Goal: Task Accomplishment & Management: Complete application form

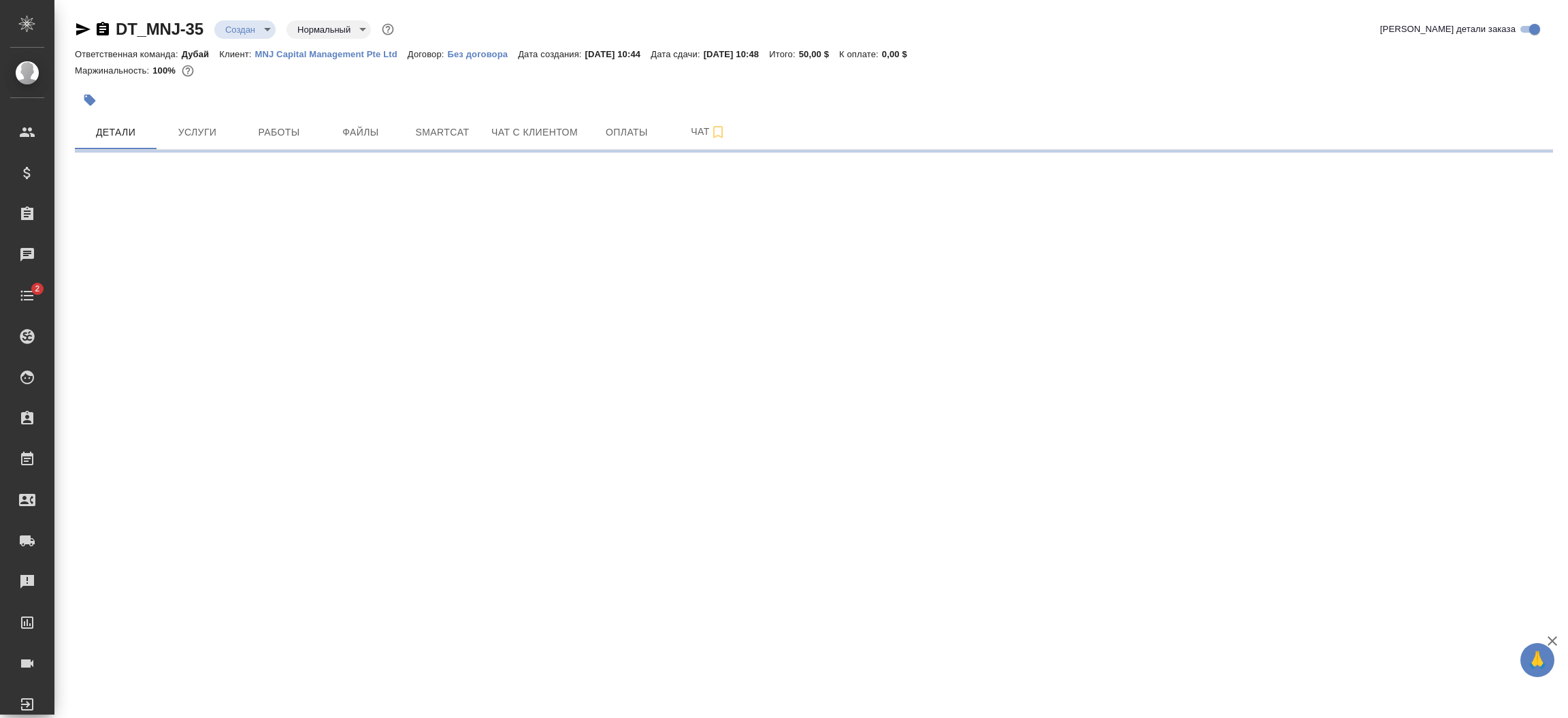
select select "RU"
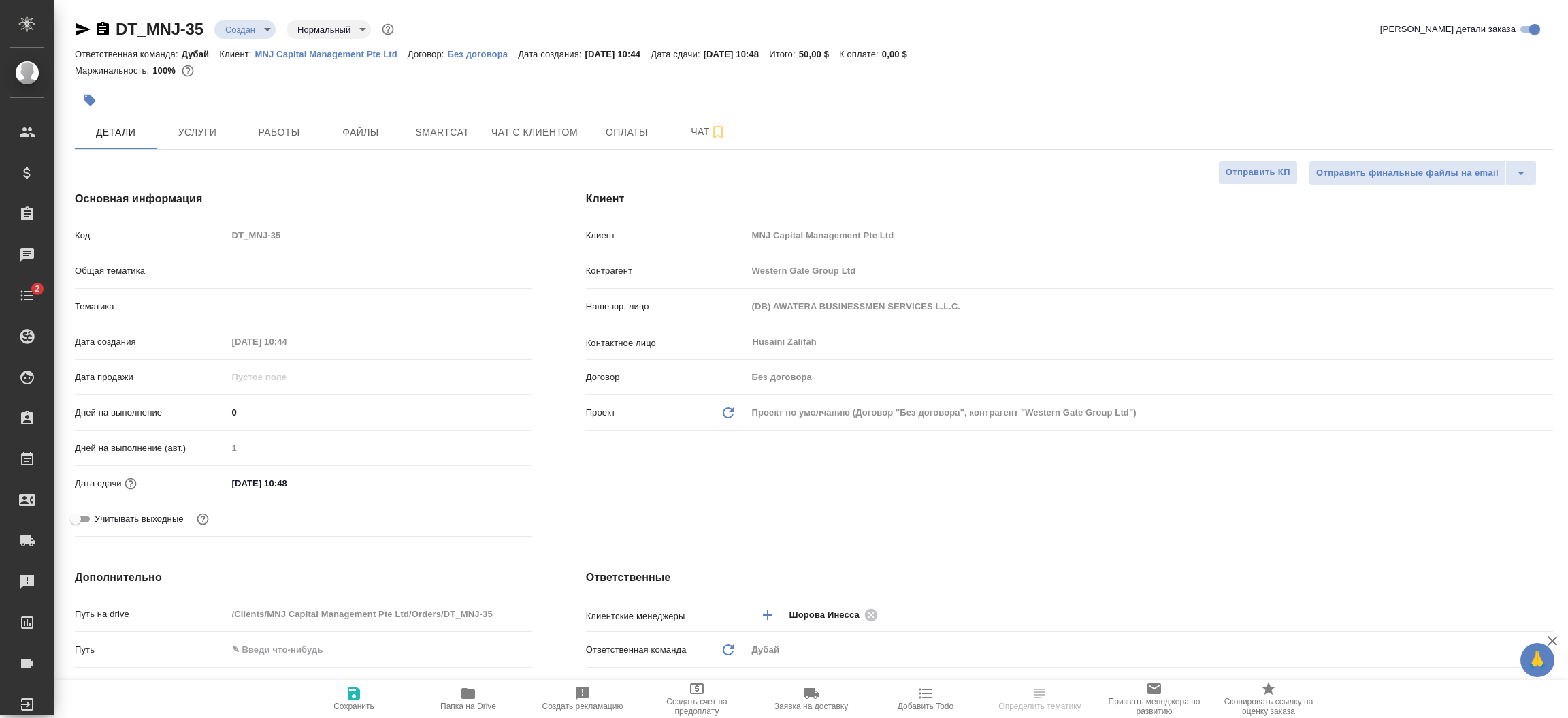
type textarea "x"
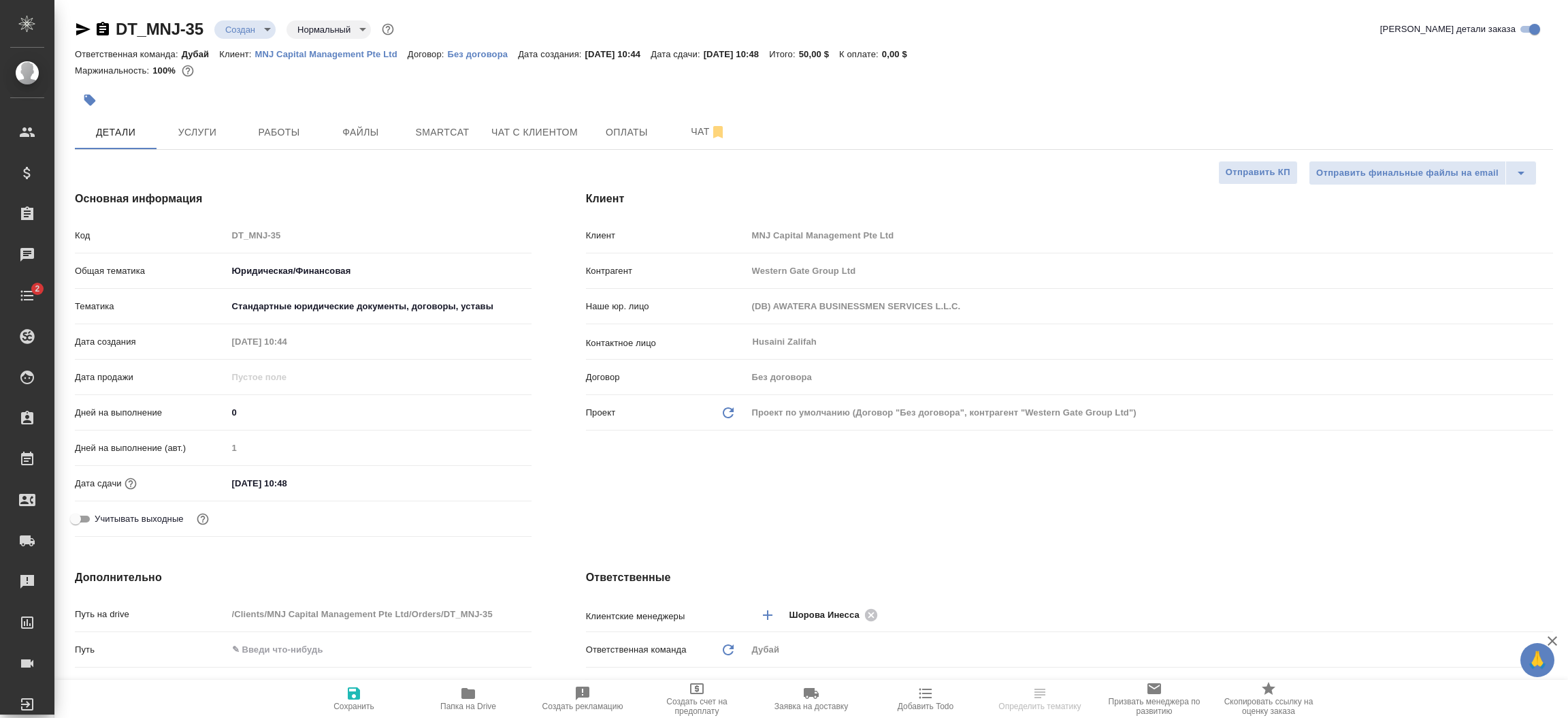
type textarea "x"
click at [733, 533] on div "Клиент Клиент MNJ Capital Management Pte Ltd Контрагент Western Gate Group Ltd …" at bounding box center [1069, 366] width 1022 height 406
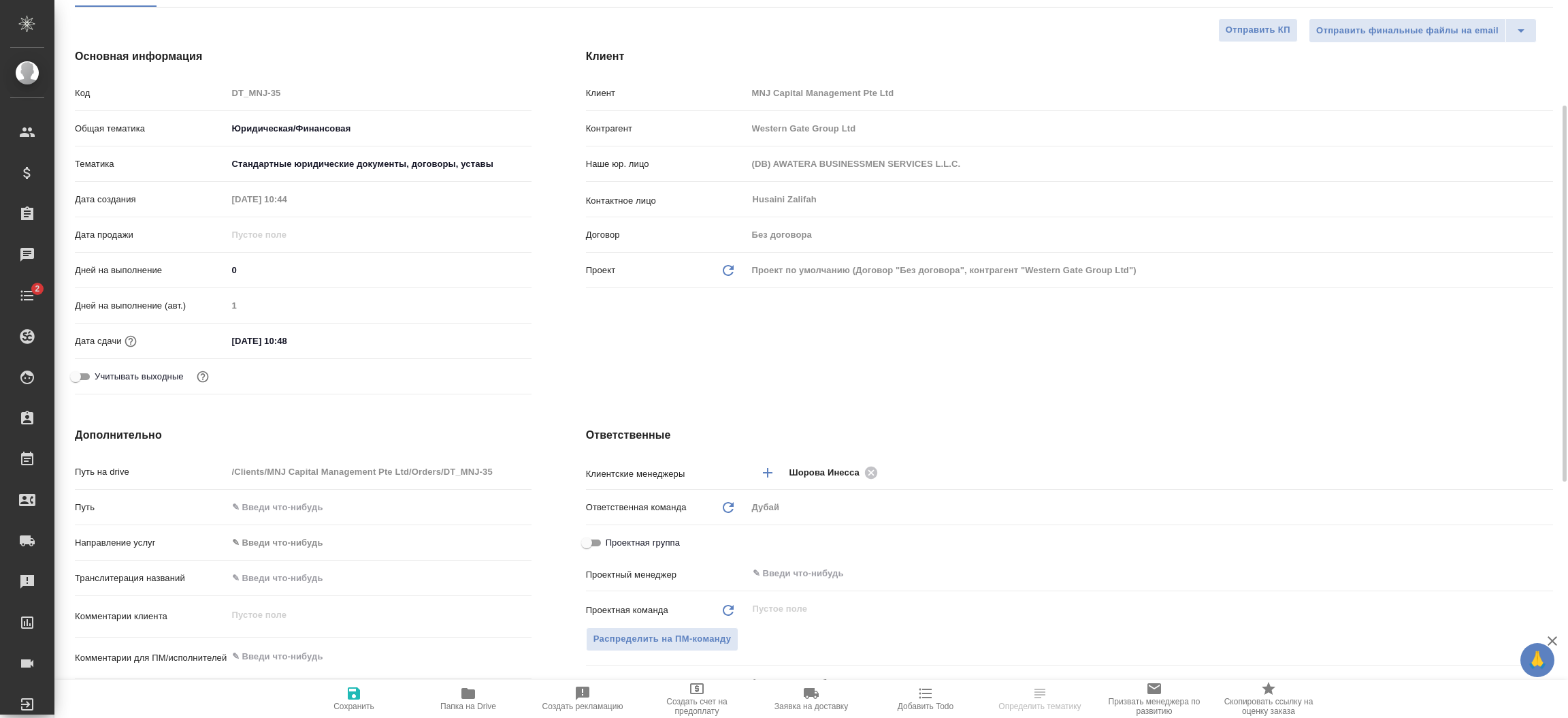
scroll to position [163, 0]
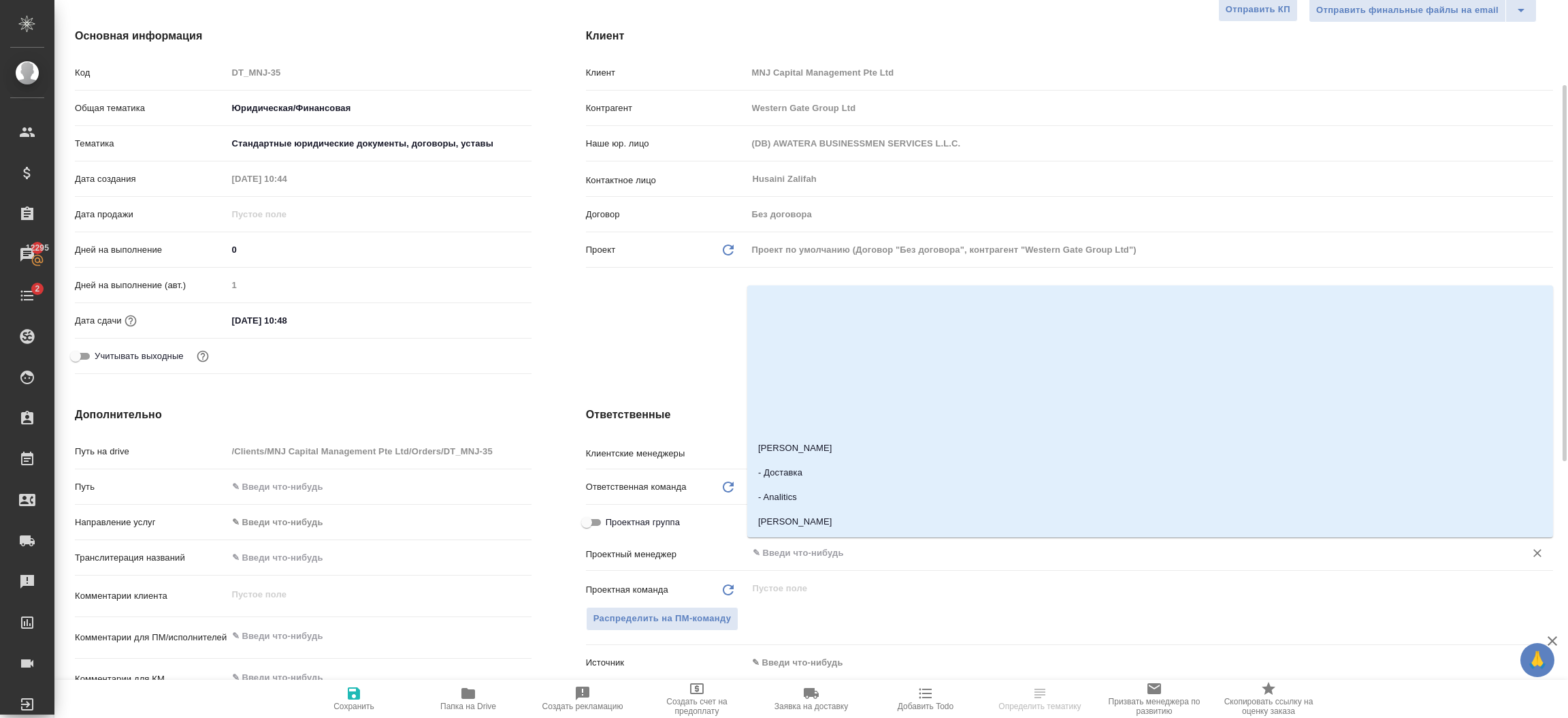
click at [773, 550] on input "text" at bounding box center [1128, 553] width 752 height 17
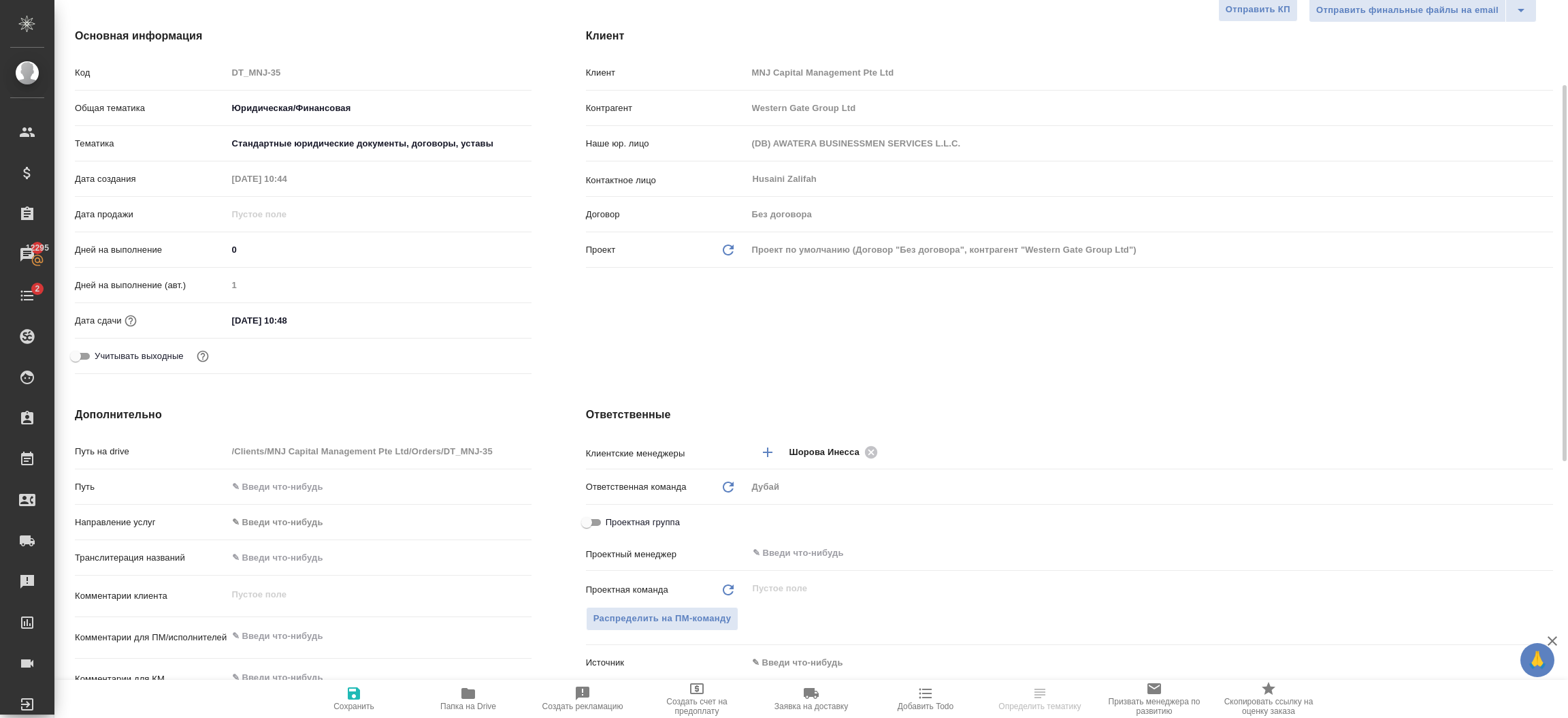
click at [605, 360] on div "Клиент Клиент MNJ Capital Management Pte Ltd Контрагент Western Gate Group Ltd …" at bounding box center [1069, 203] width 1022 height 406
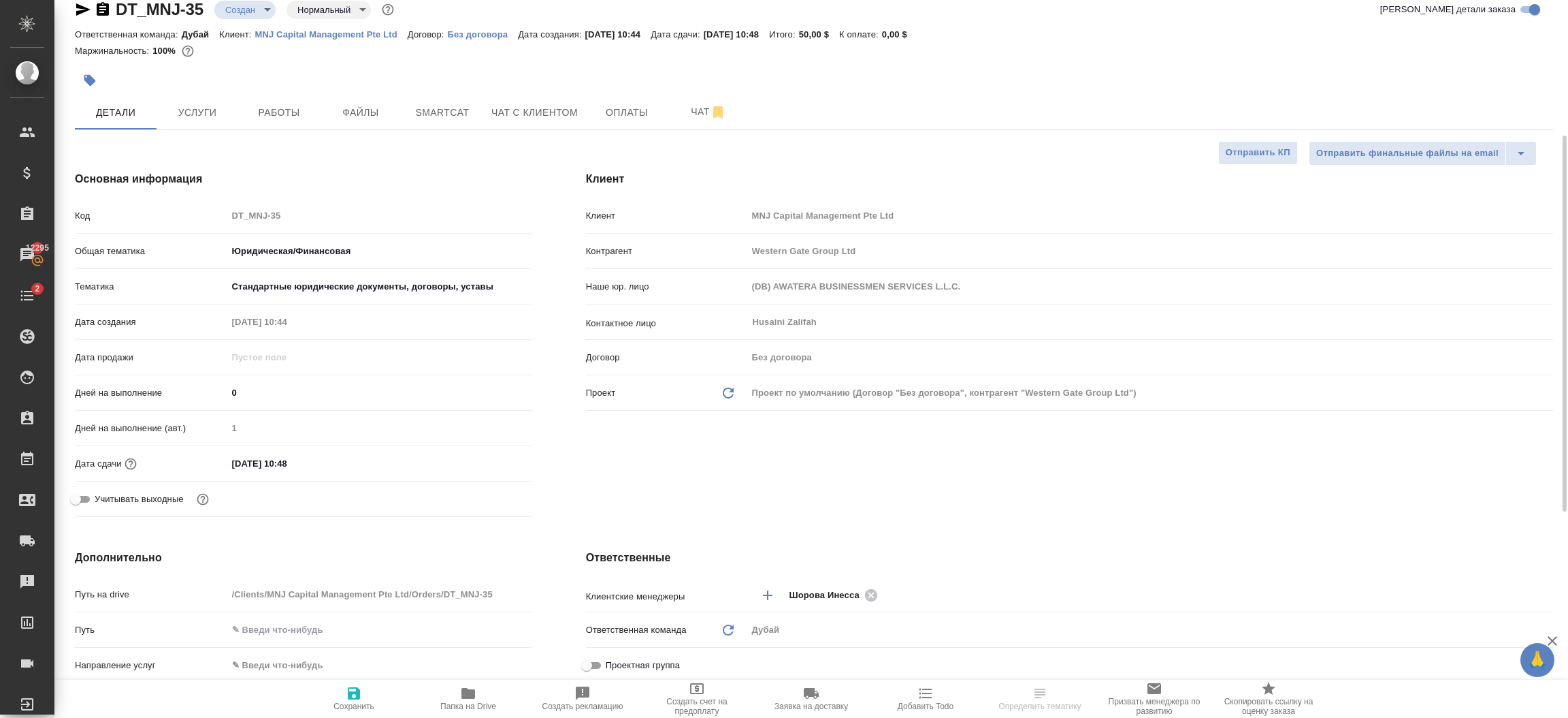
scroll to position [0, 0]
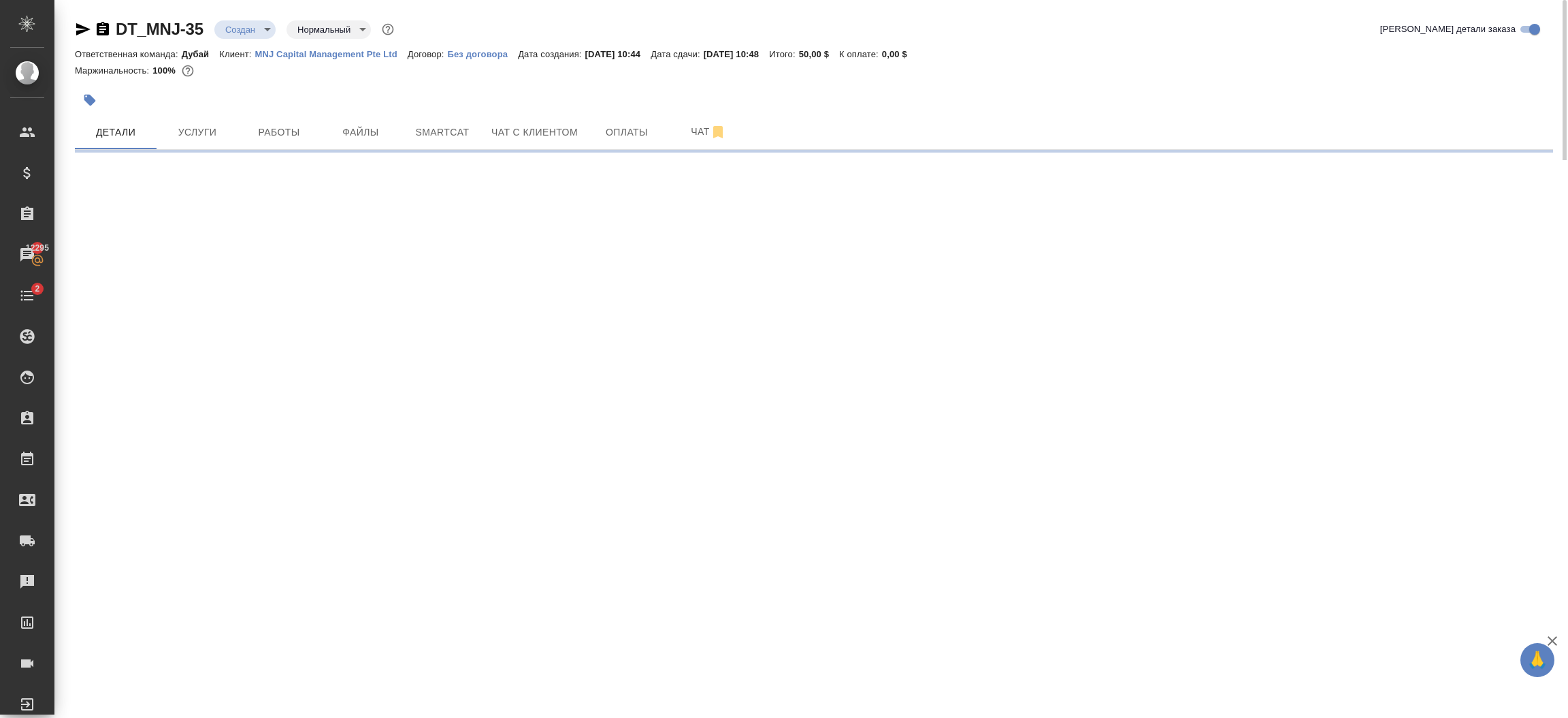
click at [350, 55] on p "MNJ Capital Management Pte Ltd" at bounding box center [331, 54] width 152 height 10
select select "RU"
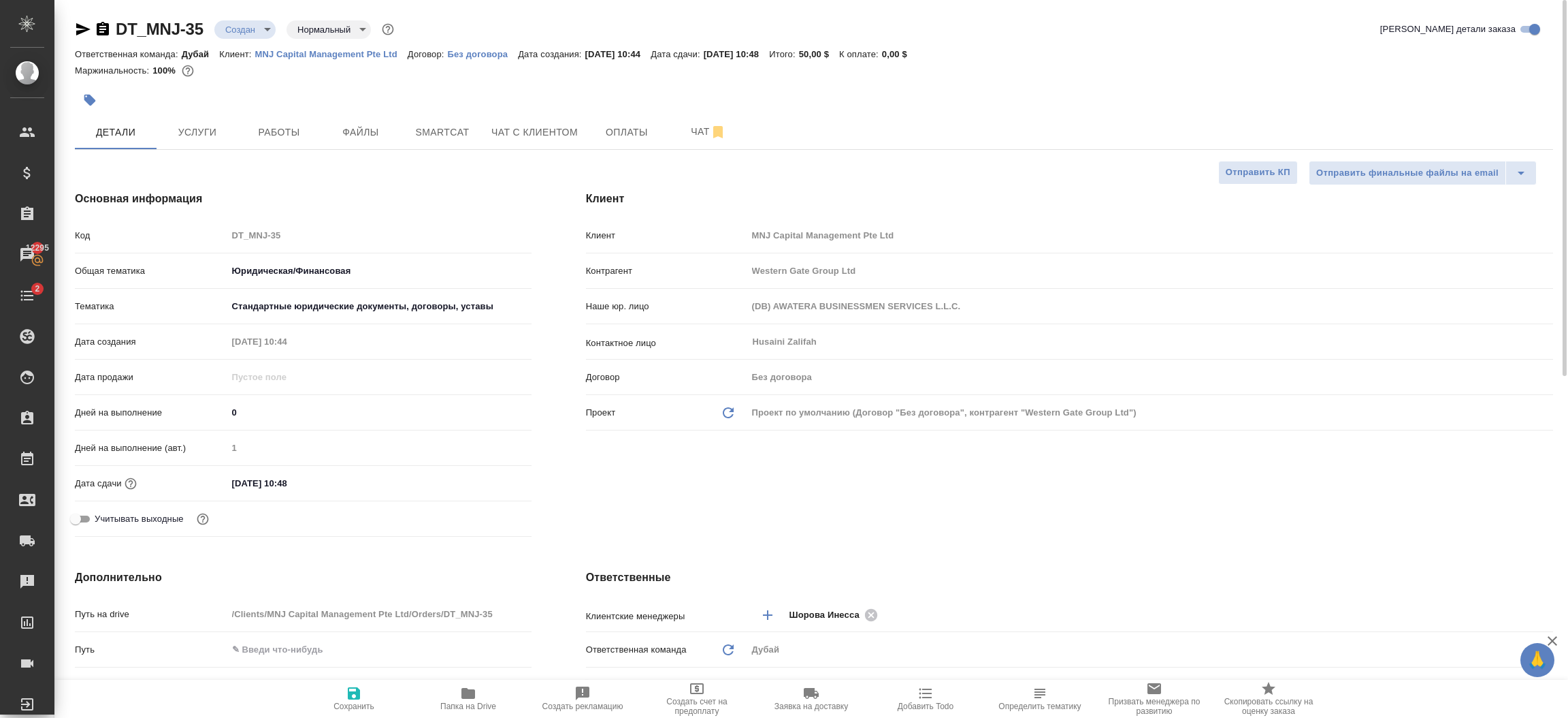
type textarea "x"
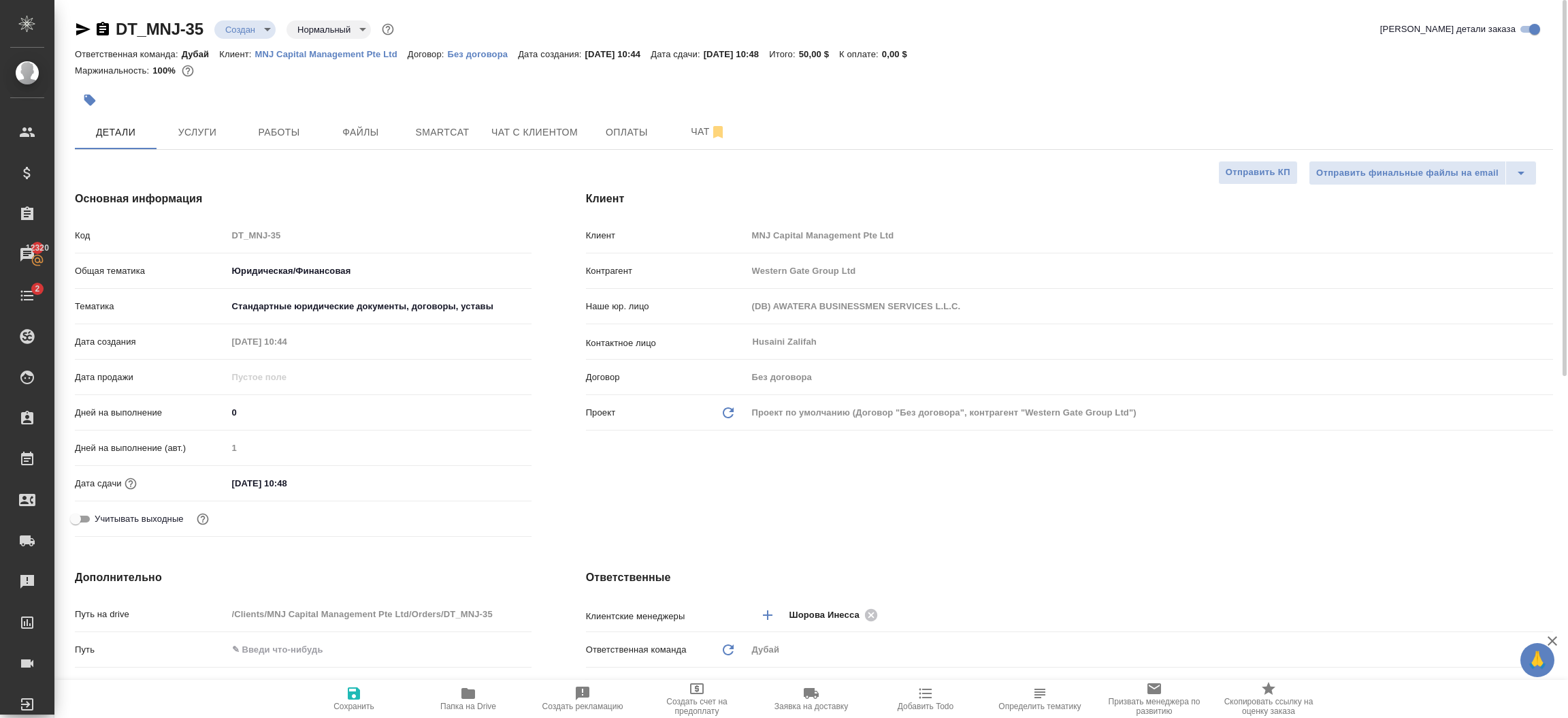
type textarea "x"
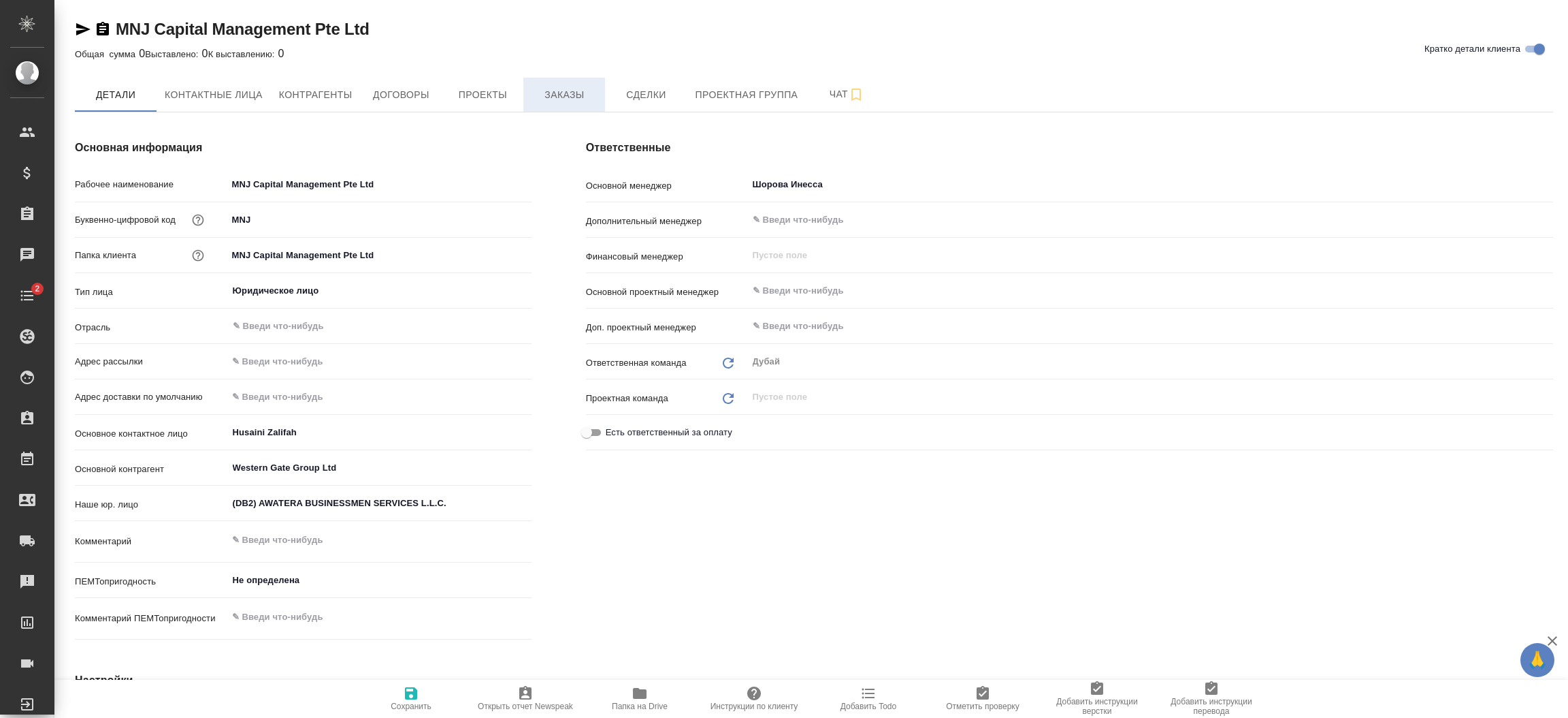
type textarea "x"
click at [573, 103] on span "Заказы" at bounding box center [564, 95] width 65 height 17
type textarea "x"
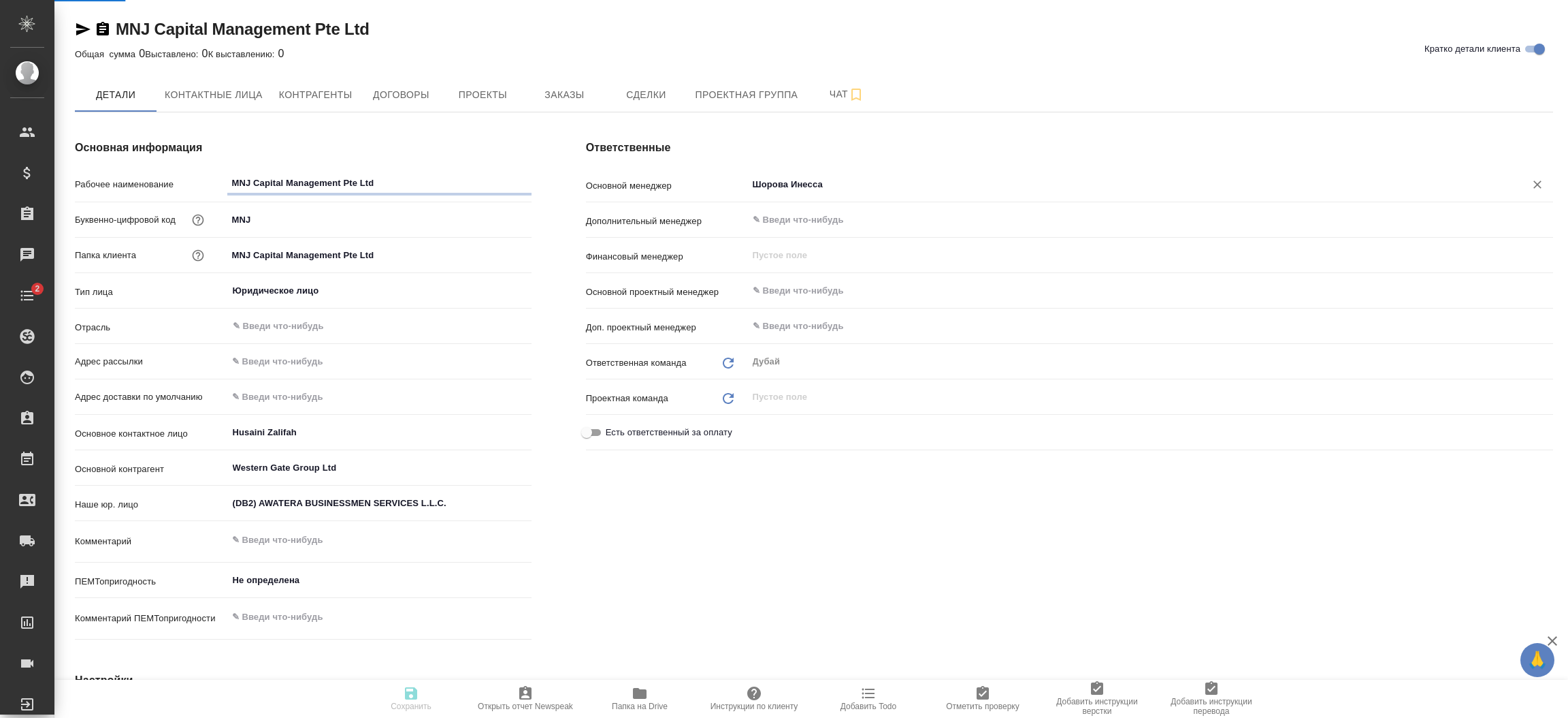
type textarea "x"
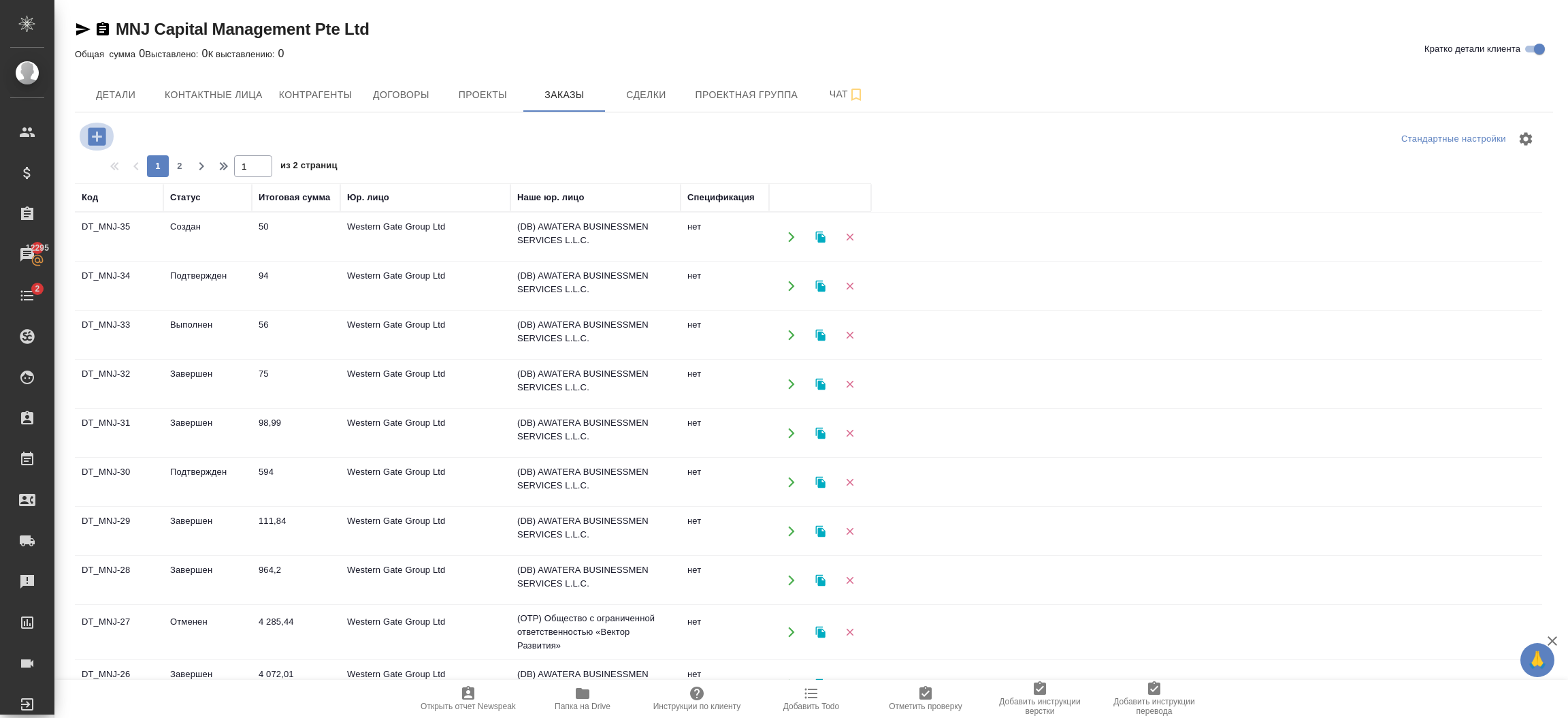
click at [96, 134] on icon "button" at bounding box center [96, 136] width 23 height 23
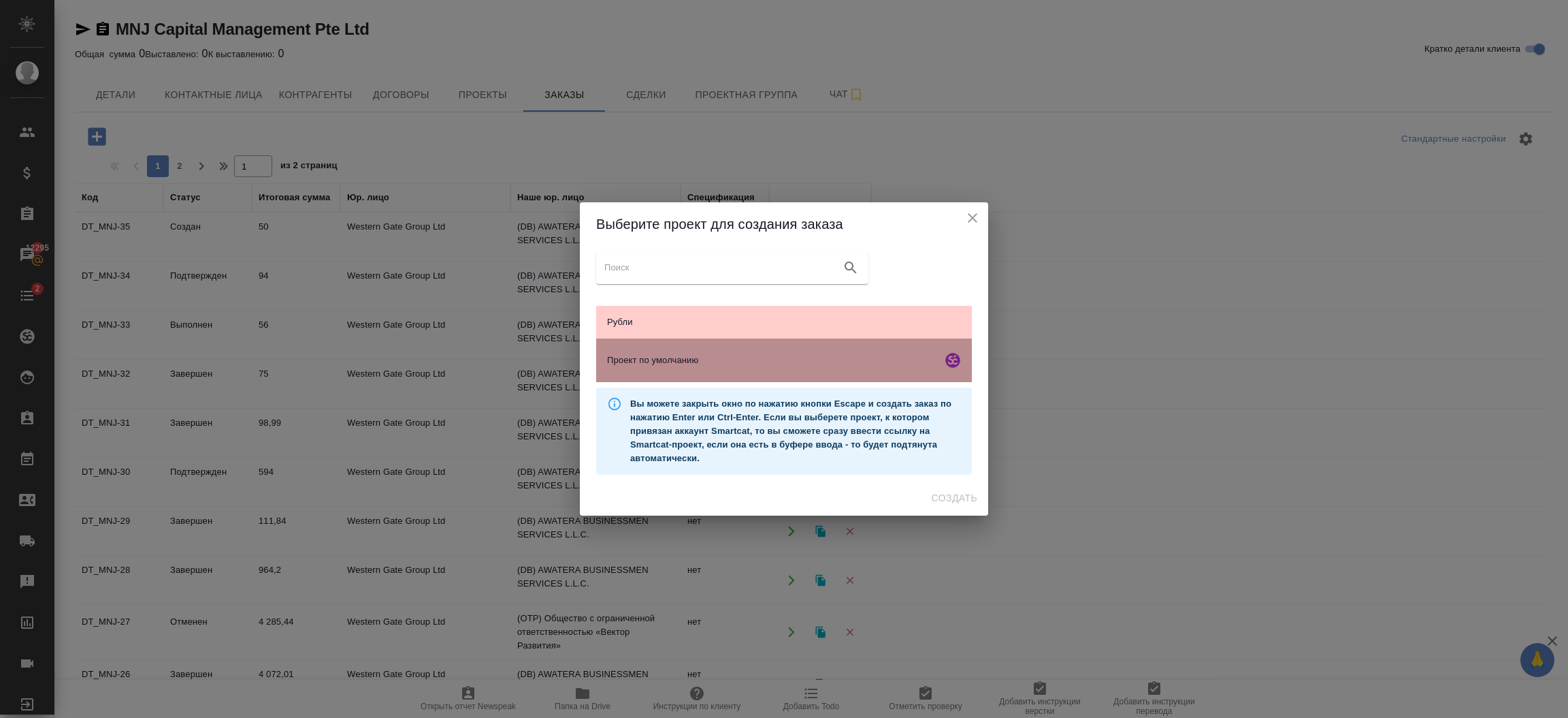
click at [734, 361] on span "Проект по умолчанию" at bounding box center [771, 361] width 329 height 14
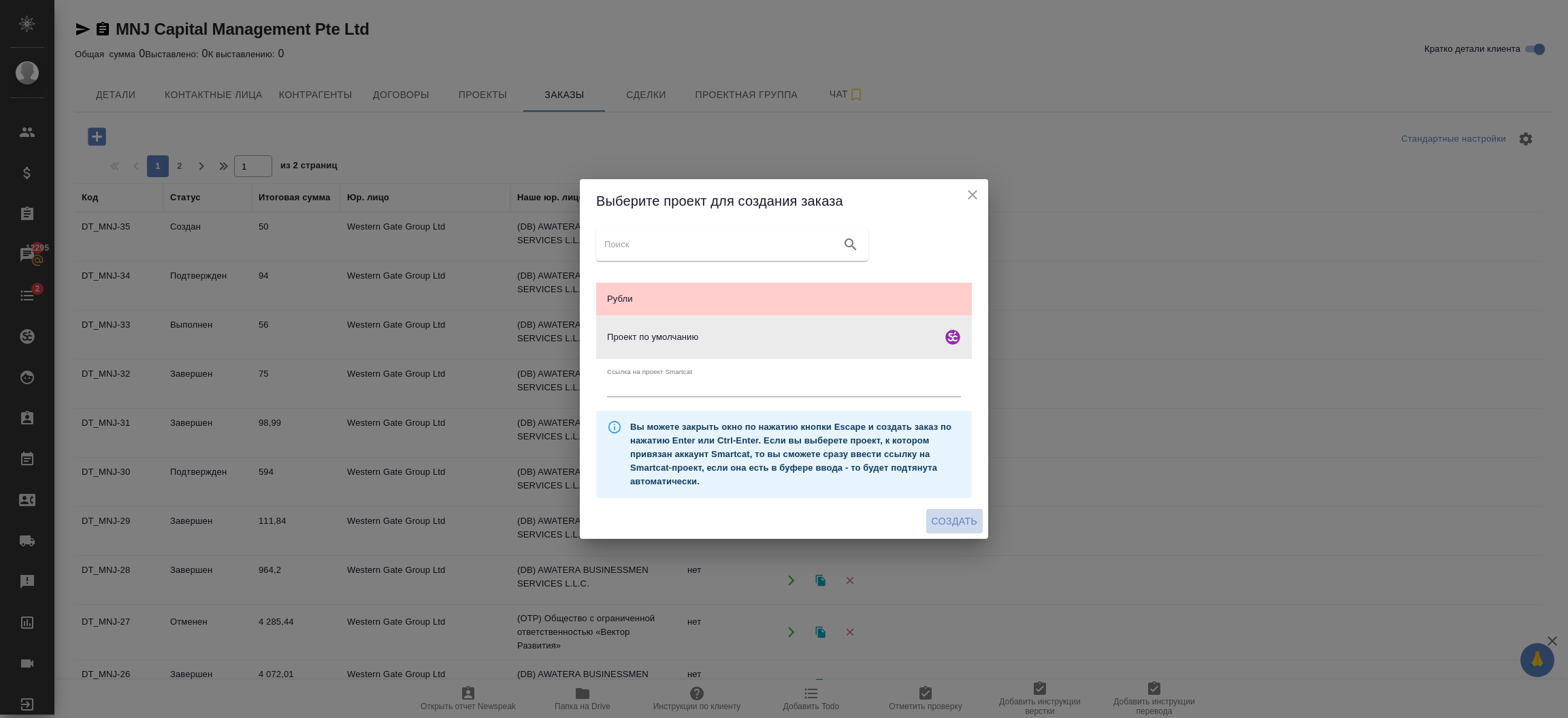
click at [956, 522] on span "Создать" at bounding box center [954, 522] width 45 height 17
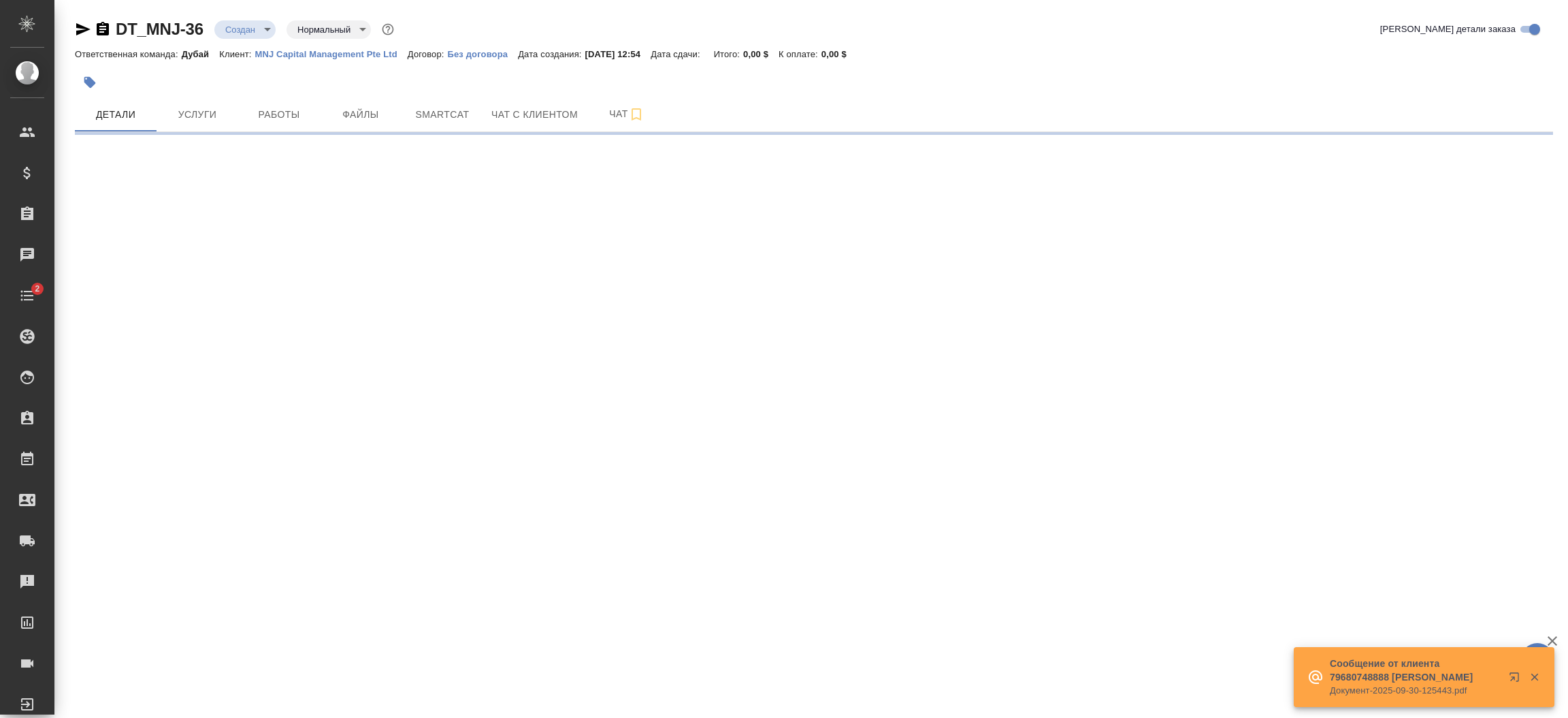
select select "RU"
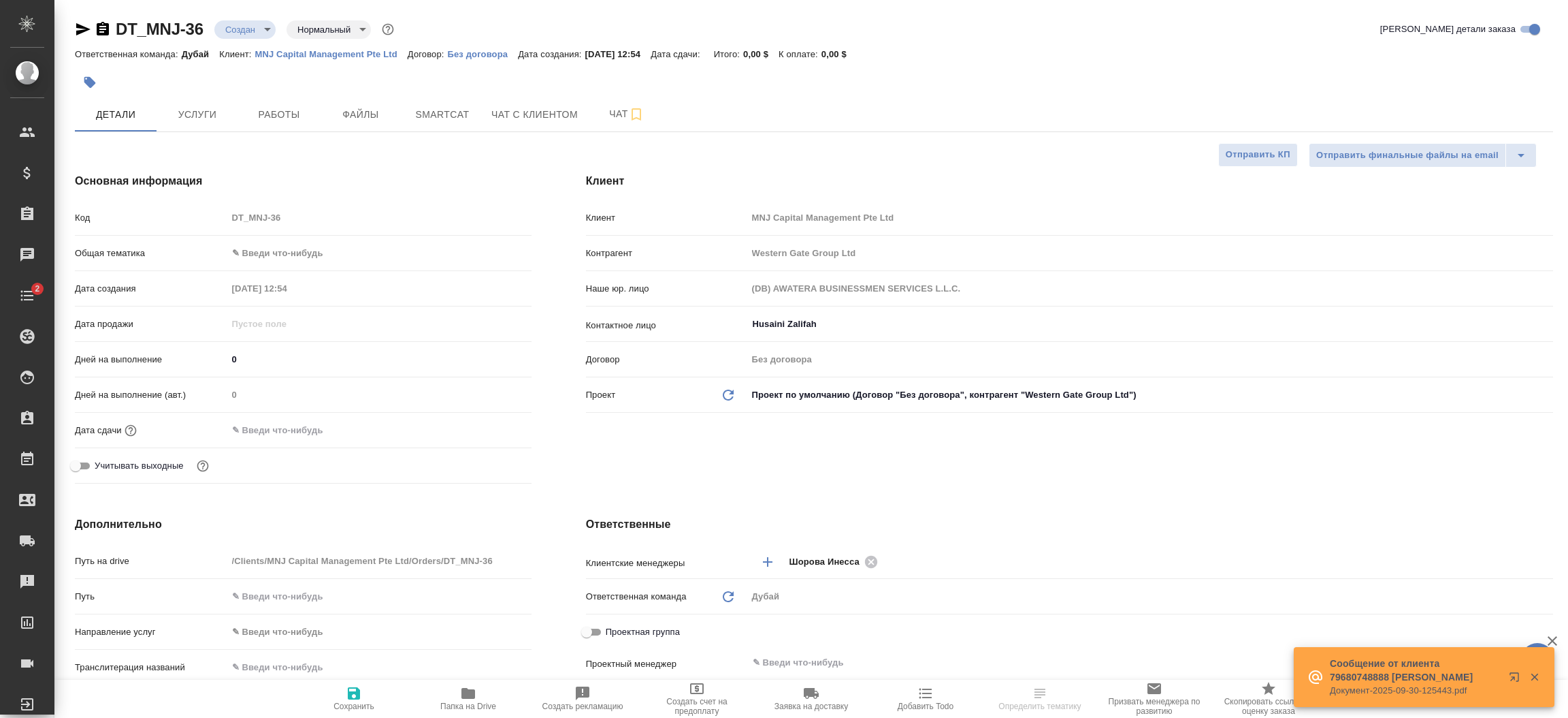
type textarea "x"
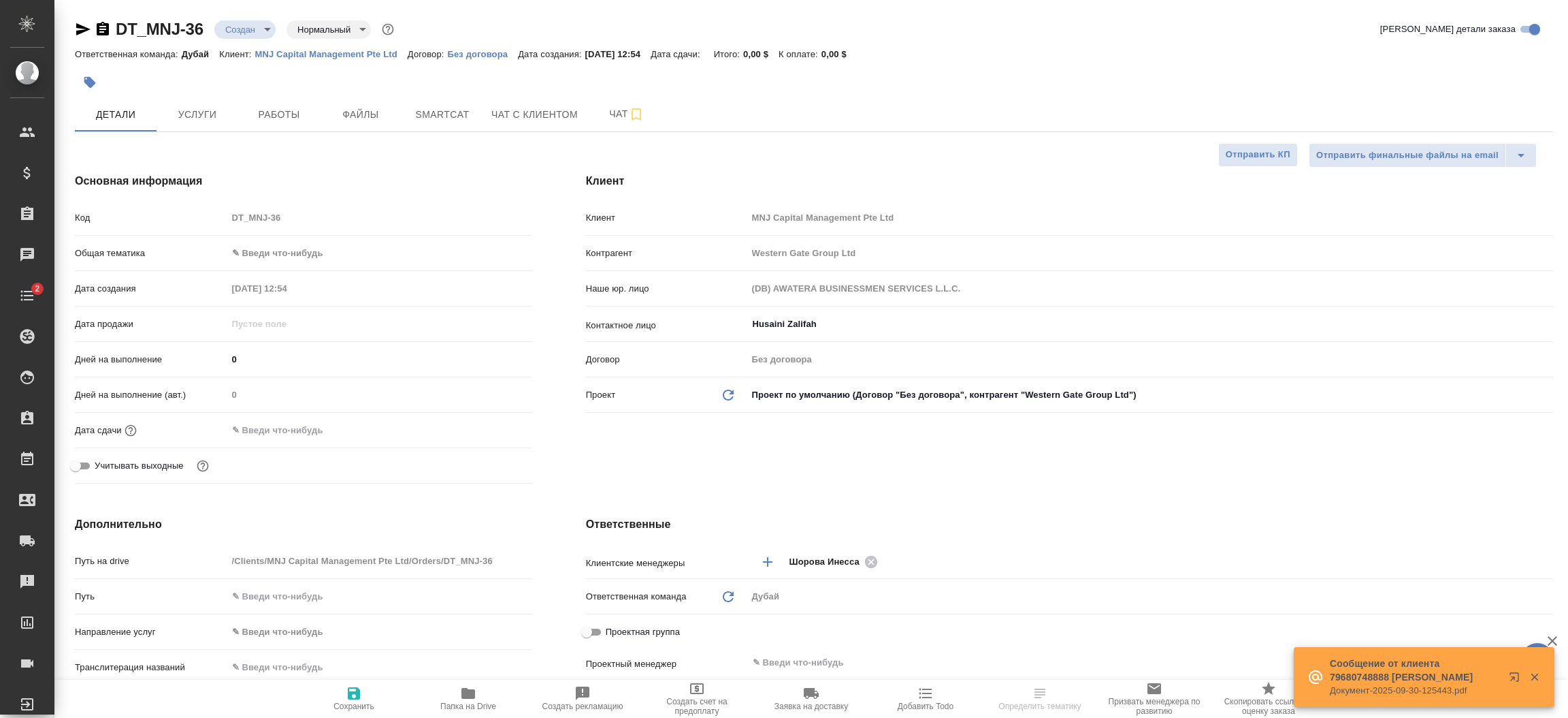
type textarea "x"
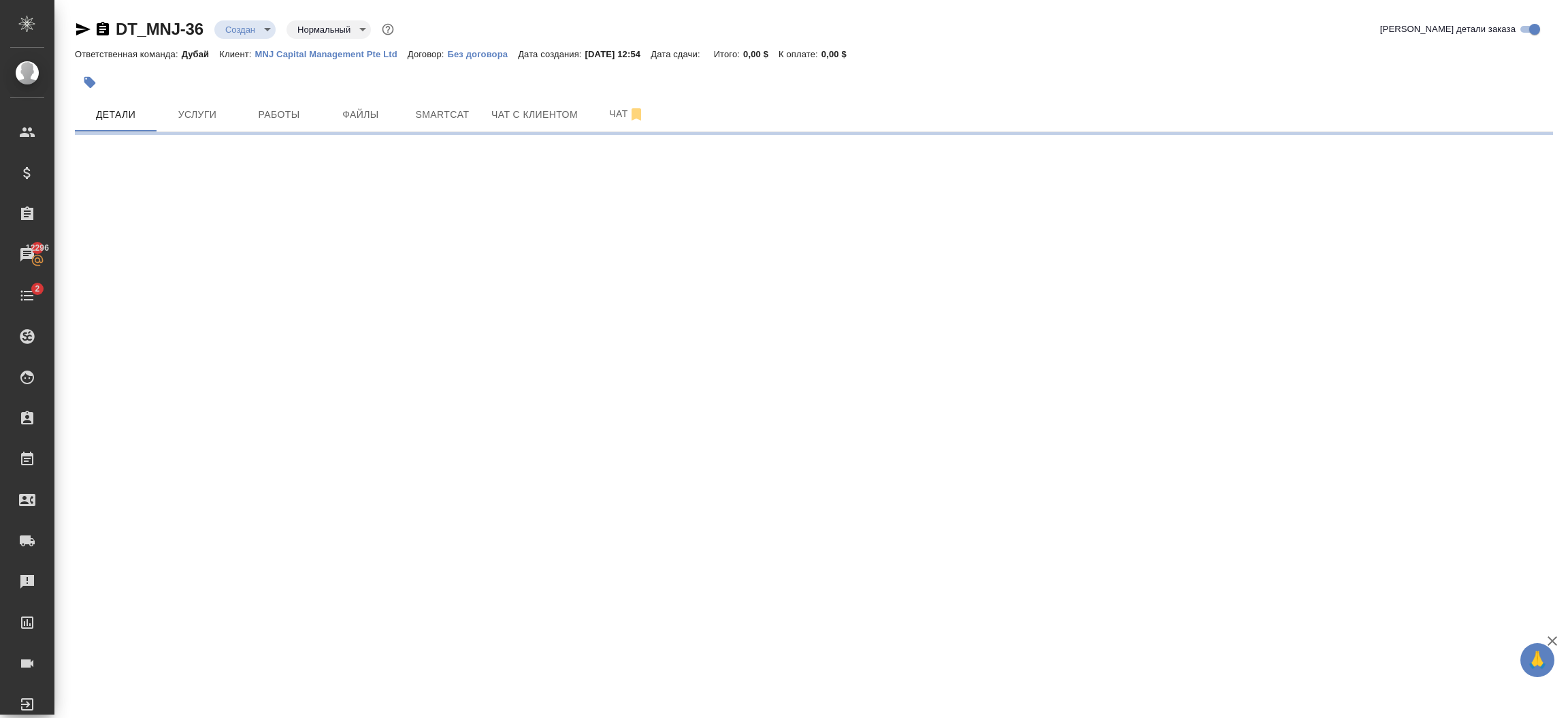
select select "RU"
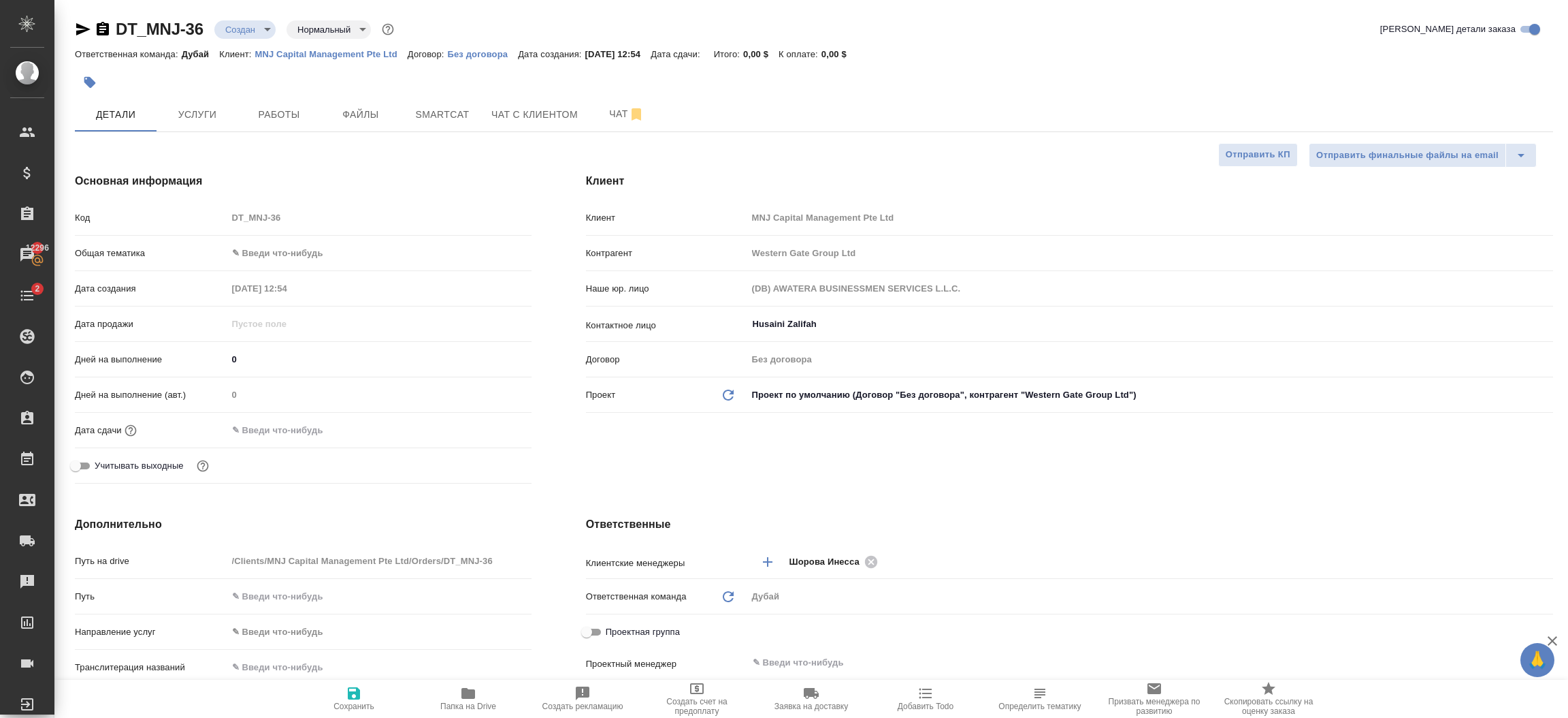
type textarea "x"
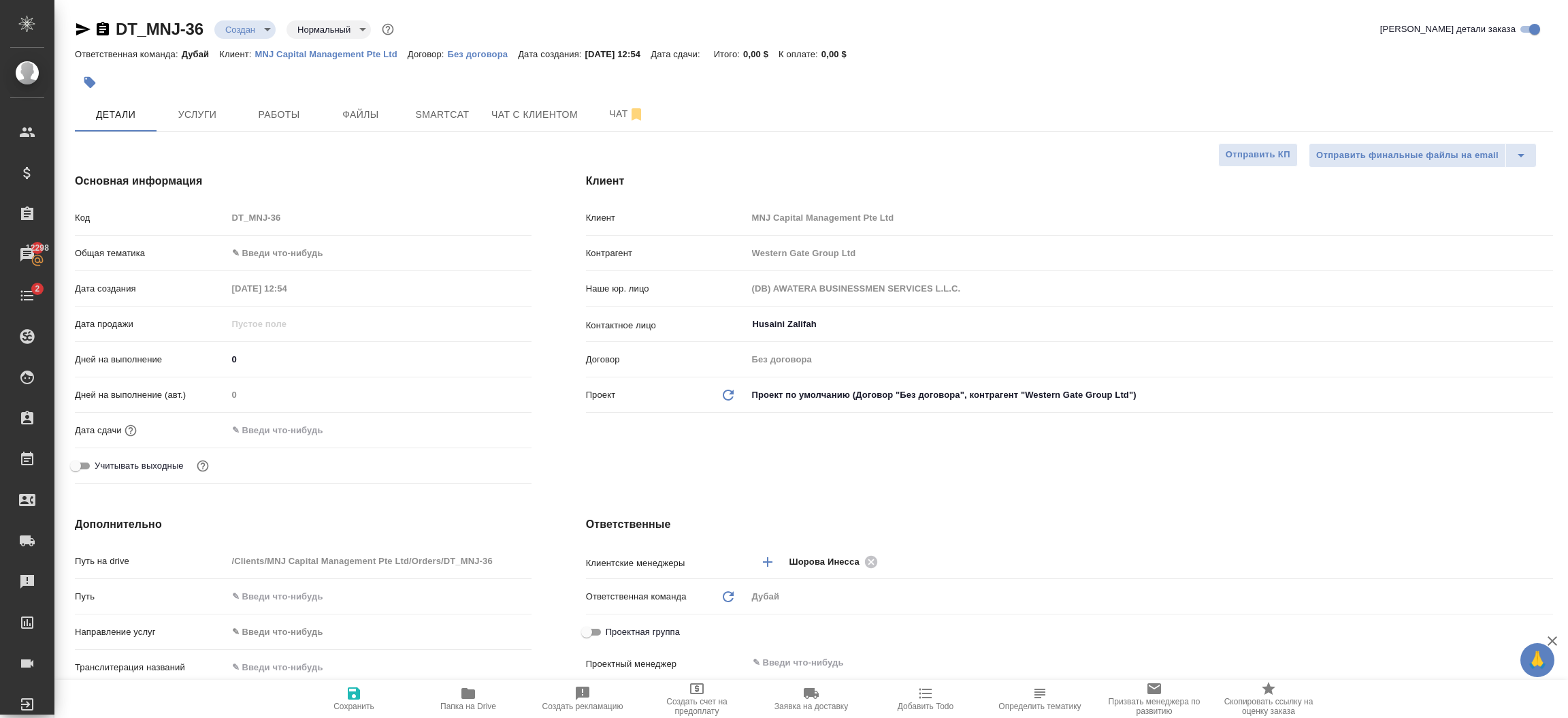
type textarea "x"
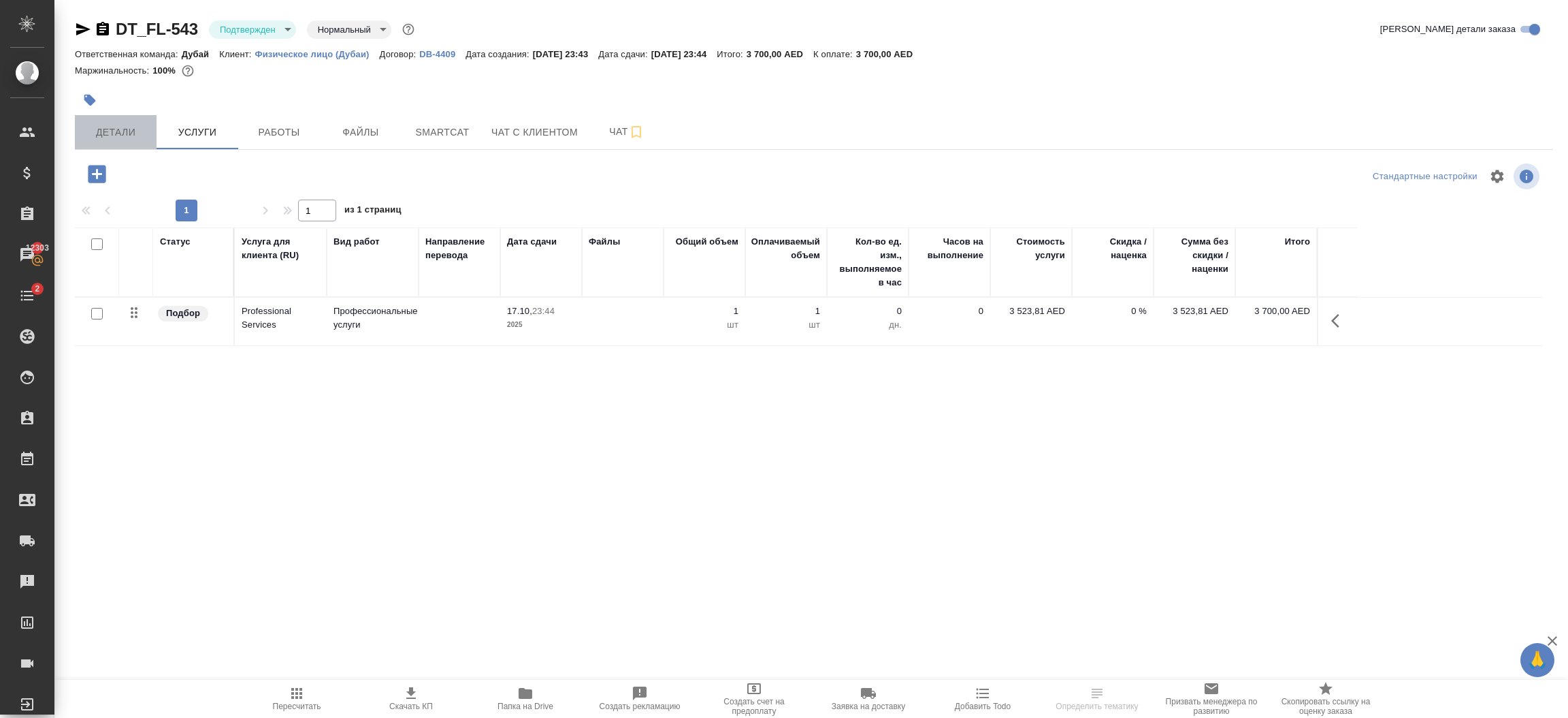
click at [109, 137] on span "Детали" at bounding box center [116, 133] width 65 height 17
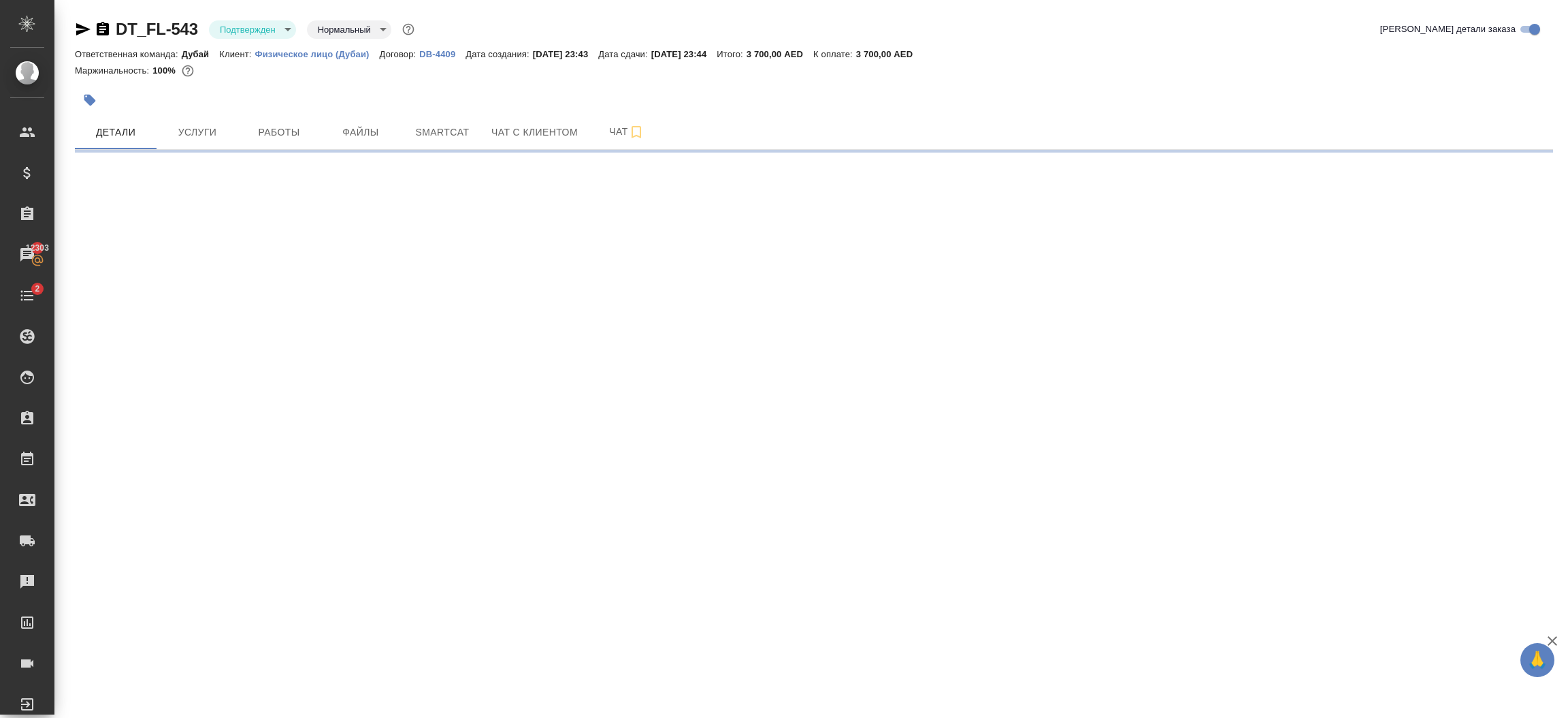
select select "RU"
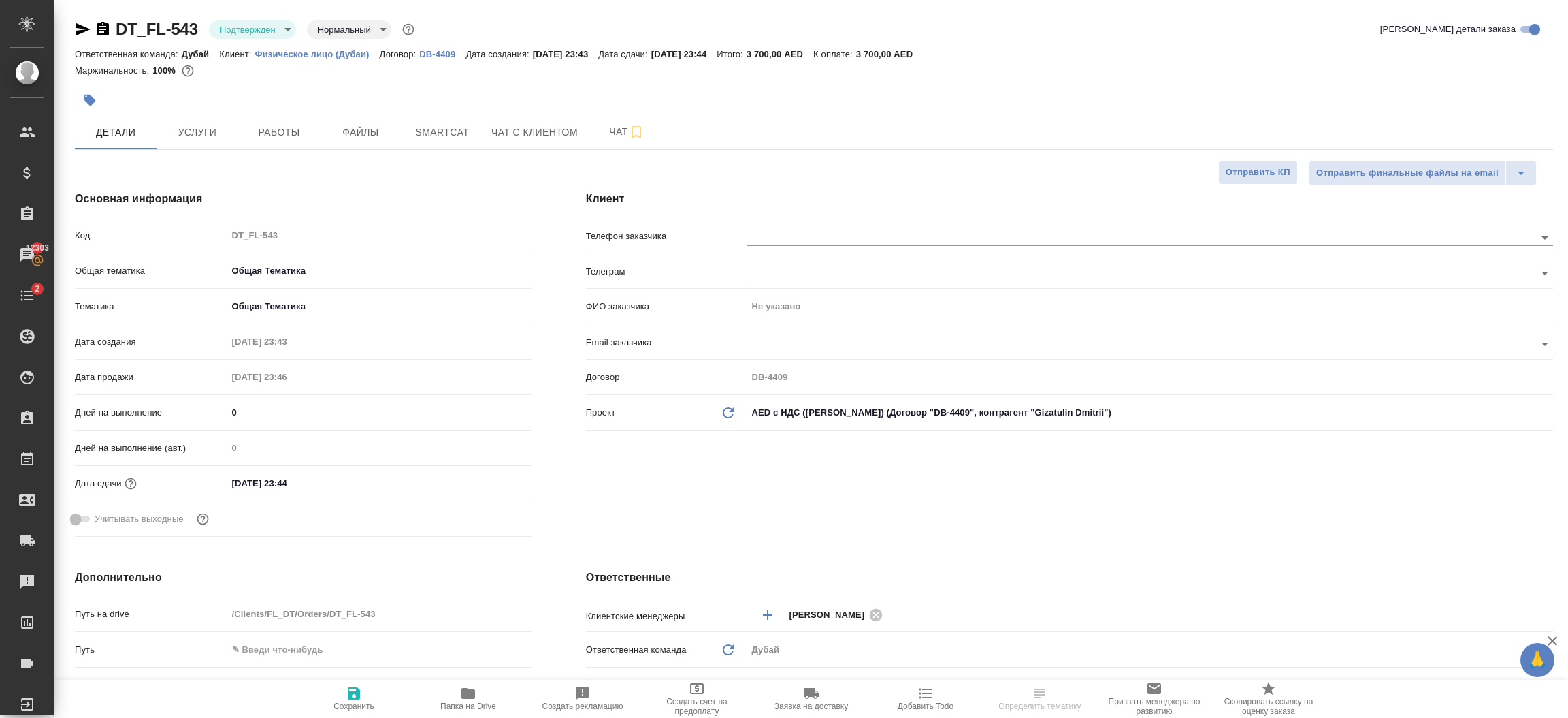
type textarea "x"
click at [712, 504] on div "Клиент Телефон заказчика Телеграм ФИО заказчика Не указано Email заказчика Дого…" at bounding box center [1069, 366] width 1022 height 406
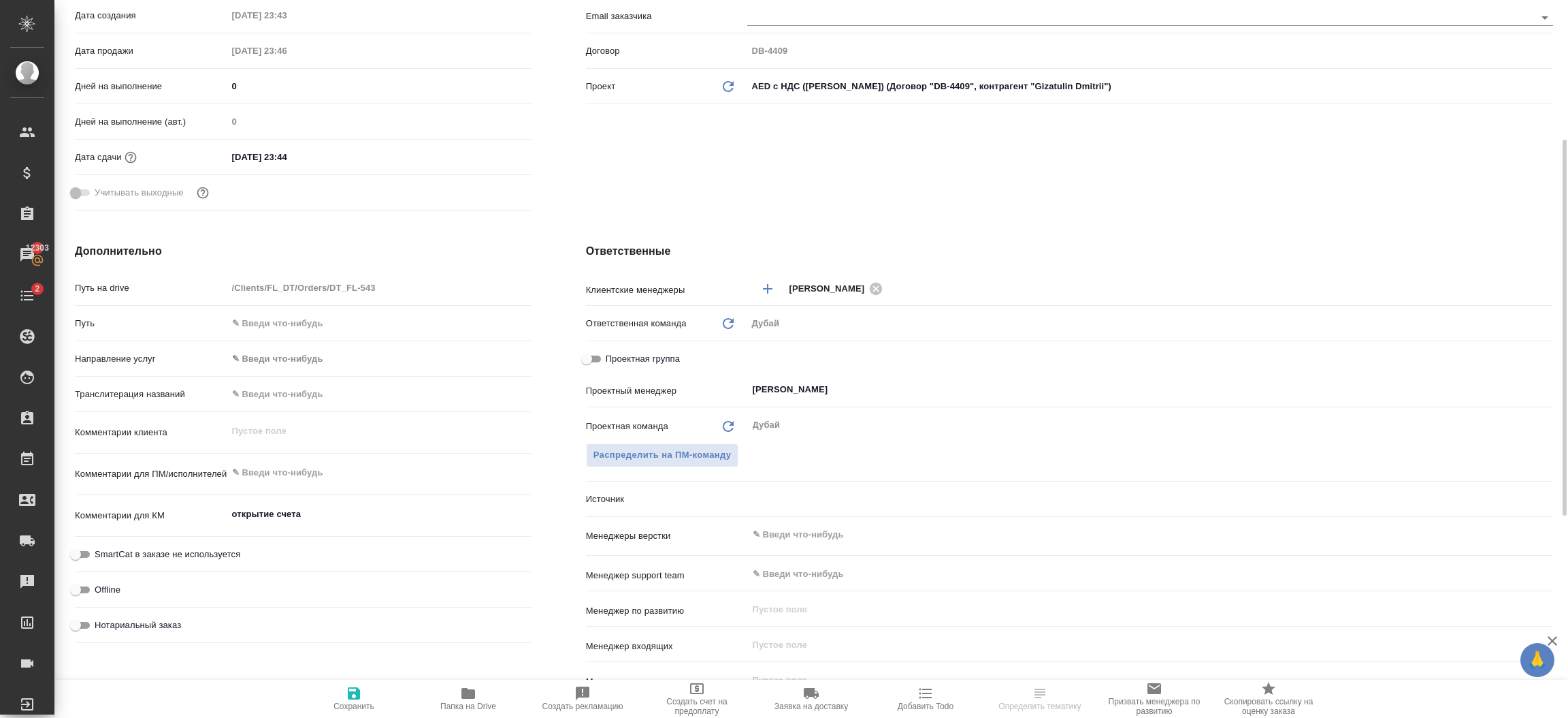
scroll to position [368, 0]
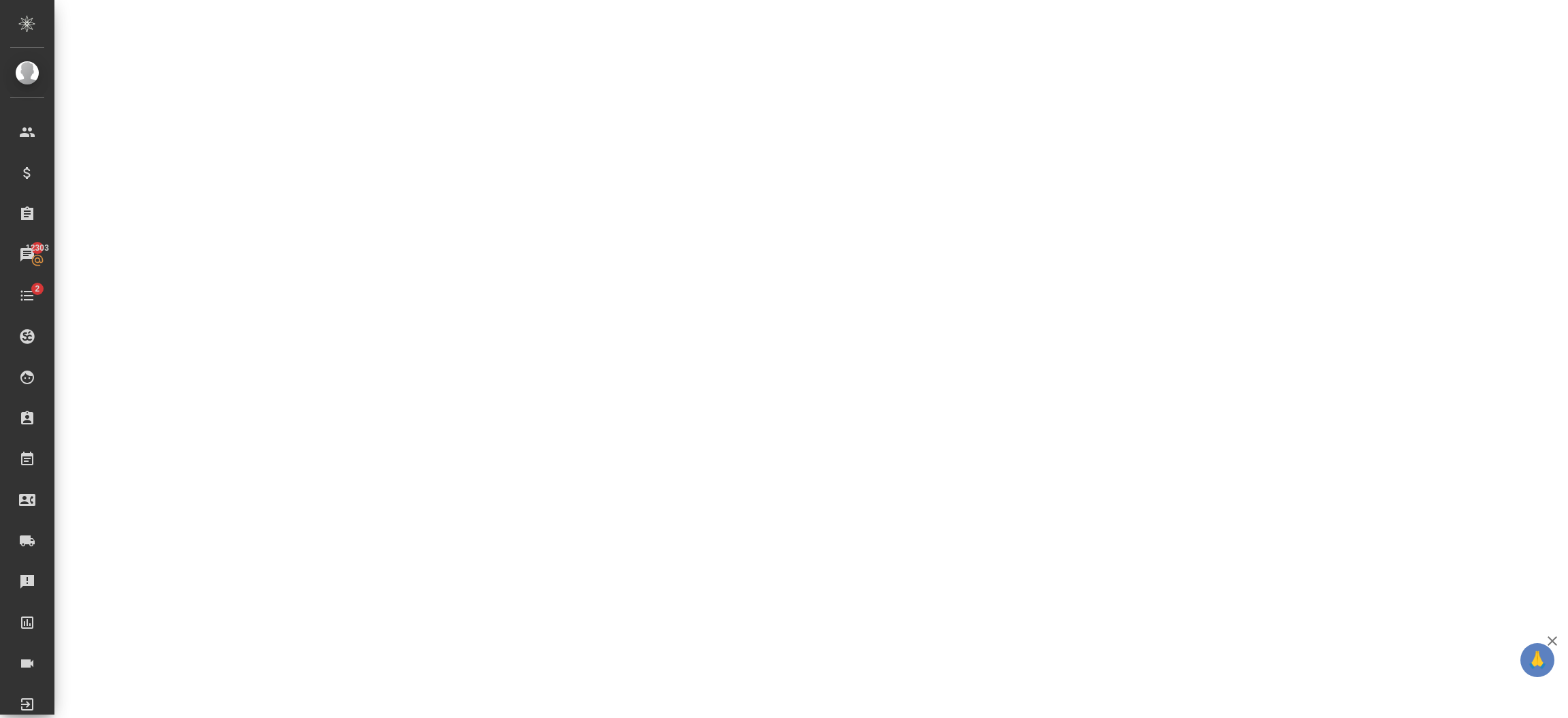
select select "RU"
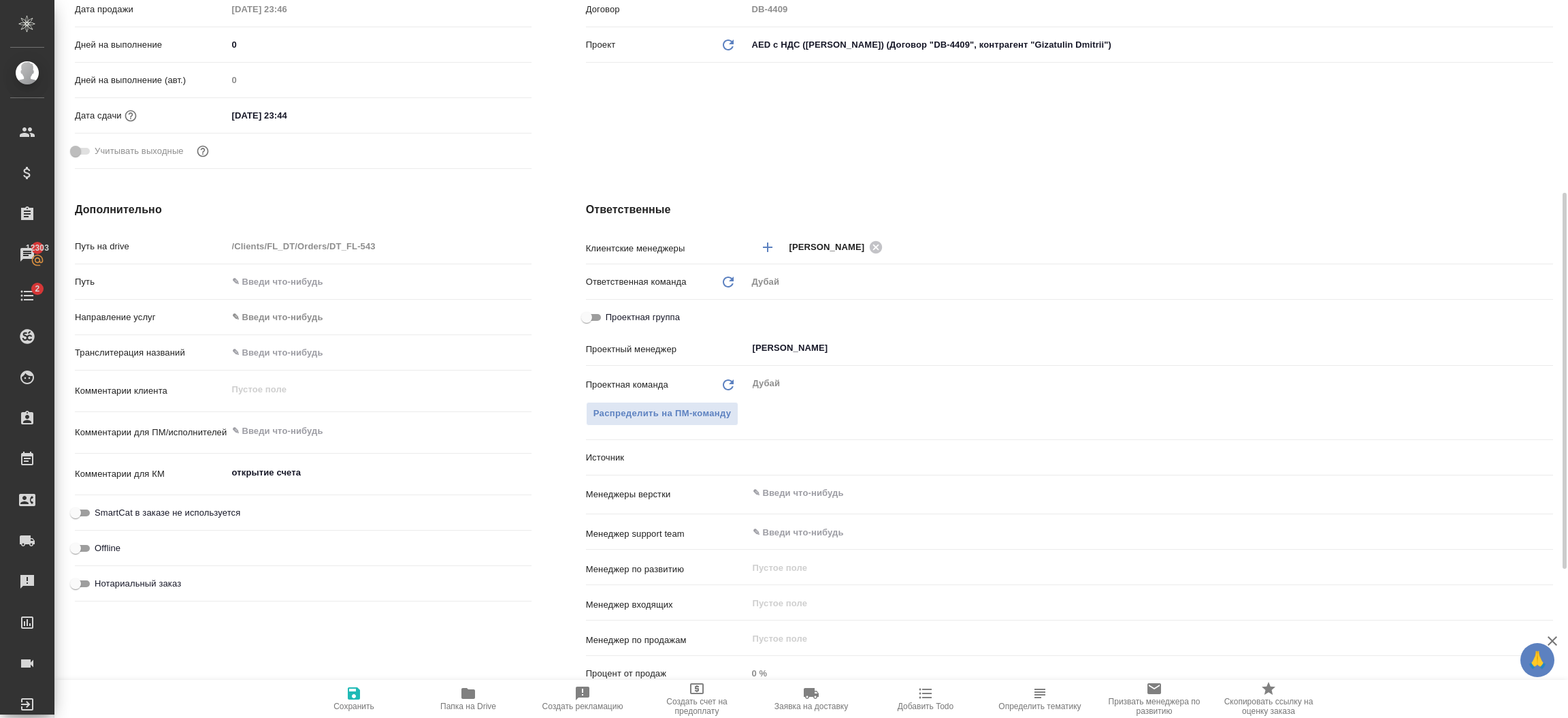
type textarea "x"
